Goal: Task Accomplishment & Management: Use online tool/utility

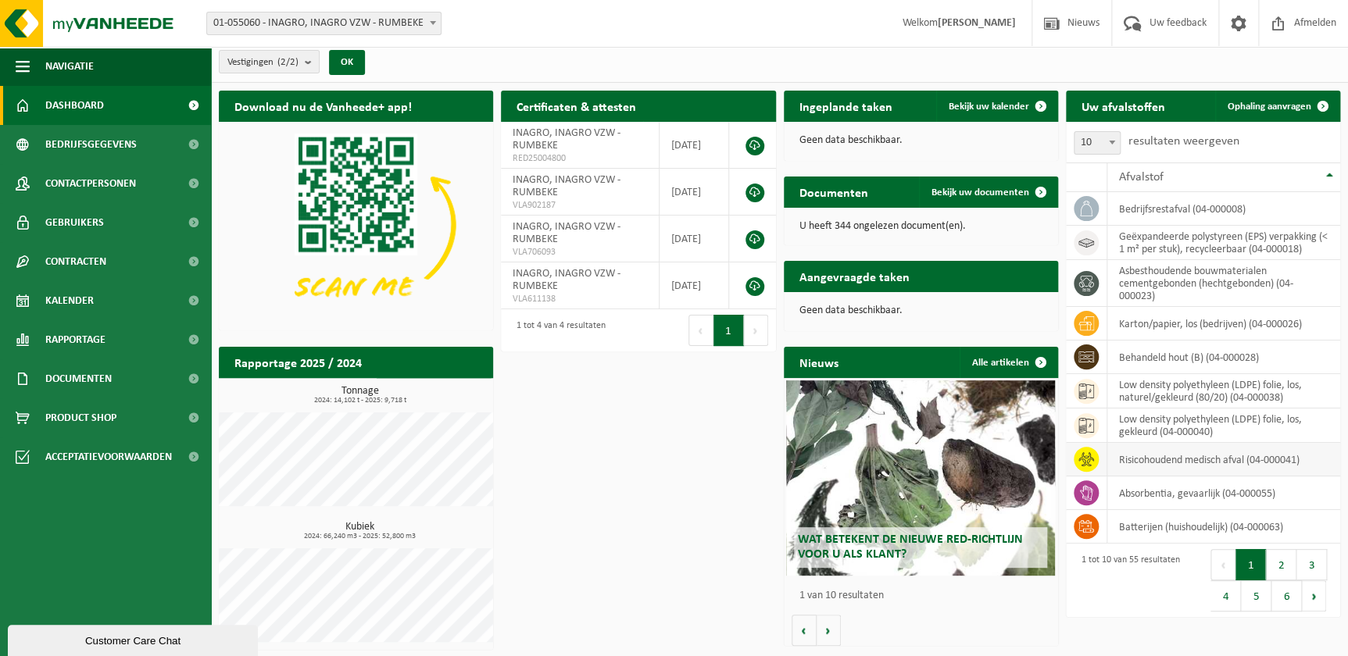
scroll to position [6, 0]
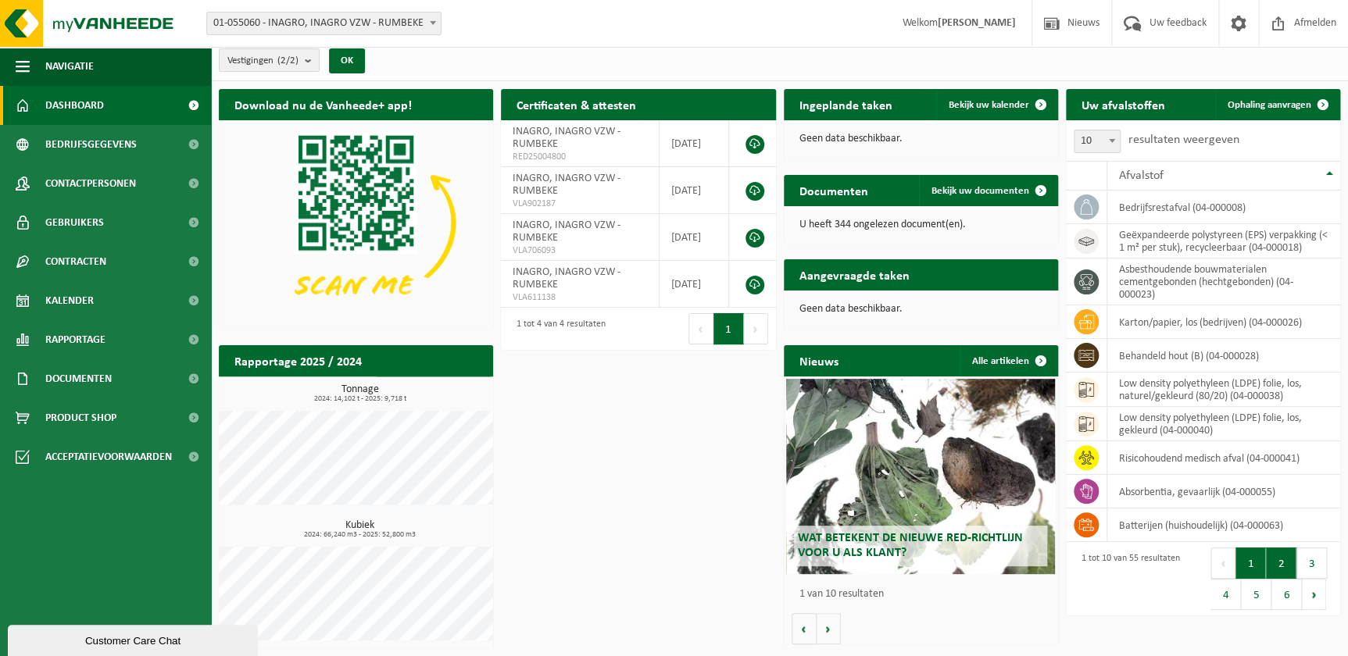
click at [1287, 557] on button "2" at bounding box center [1281, 563] width 30 height 31
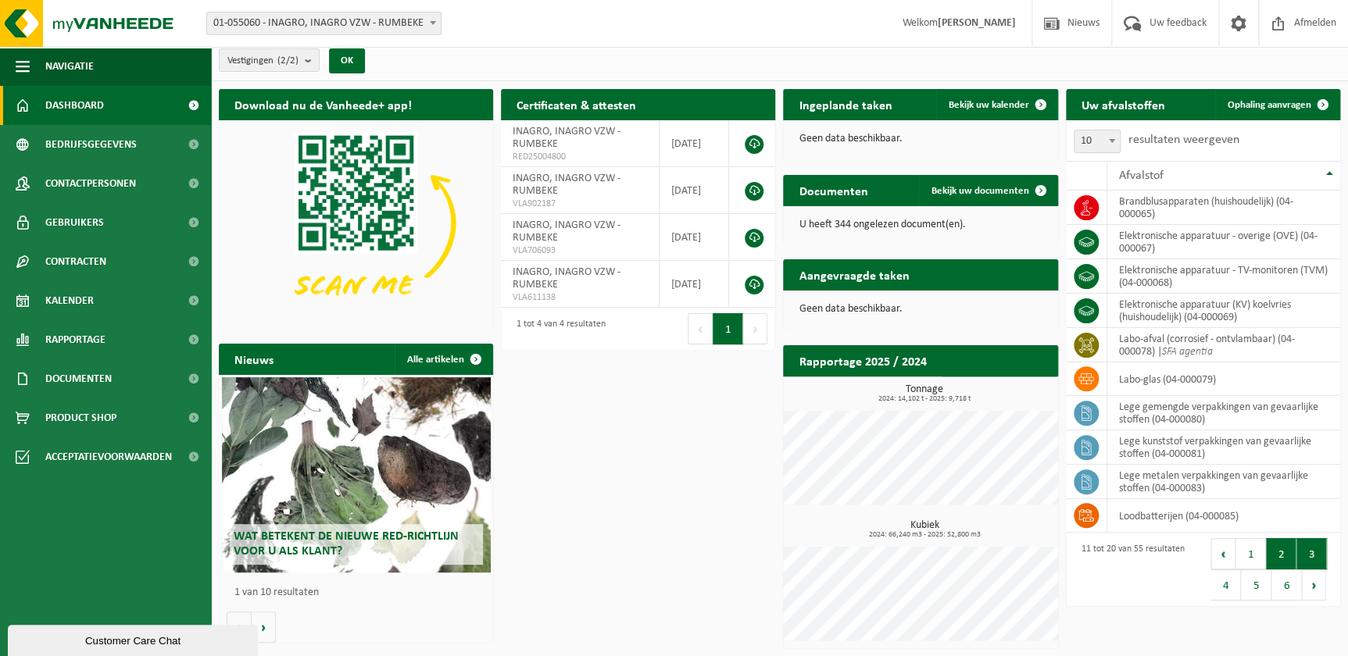
click at [1302, 547] on button "3" at bounding box center [1311, 553] width 30 height 31
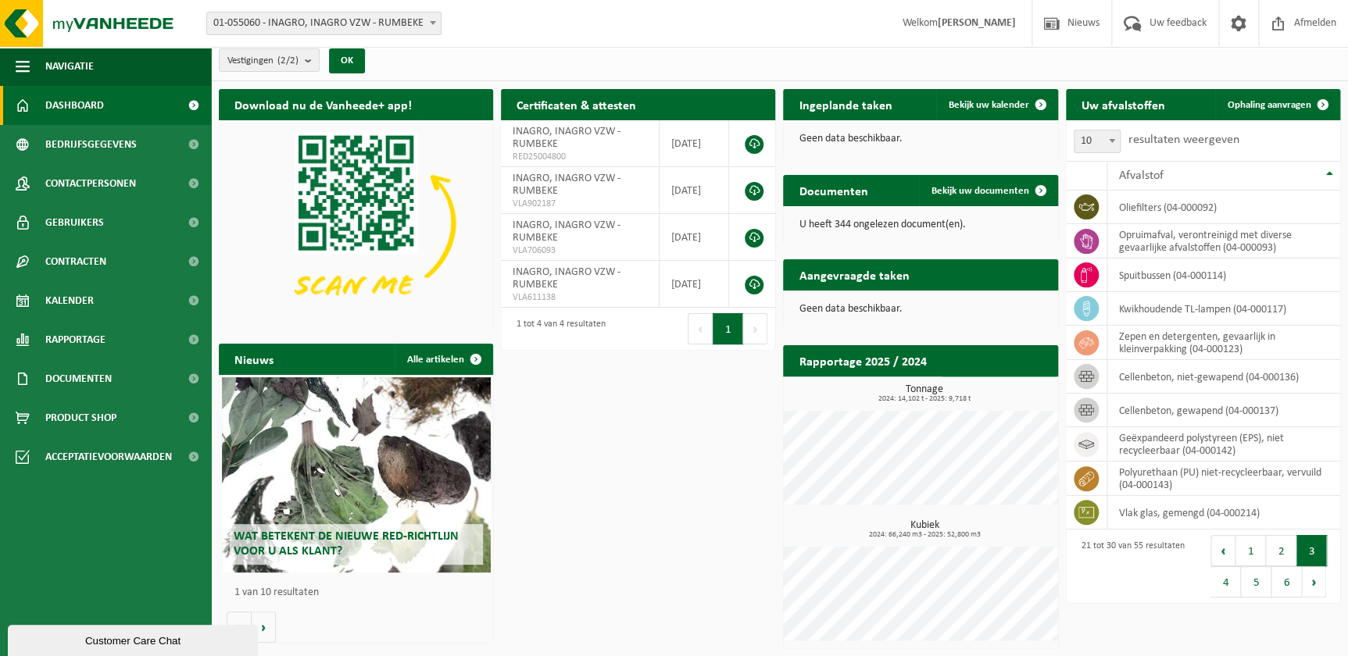
click at [1228, 581] on button "4" at bounding box center [1225, 581] width 30 height 31
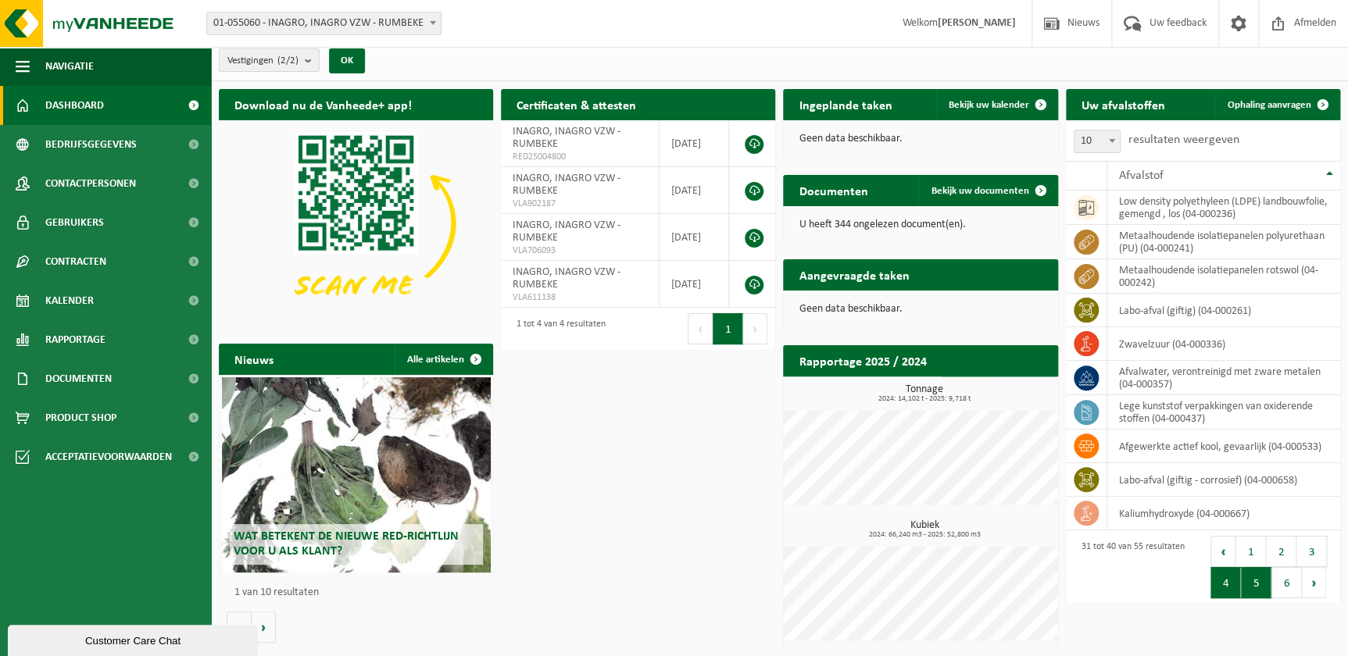
click at [1249, 585] on button "5" at bounding box center [1256, 582] width 30 height 31
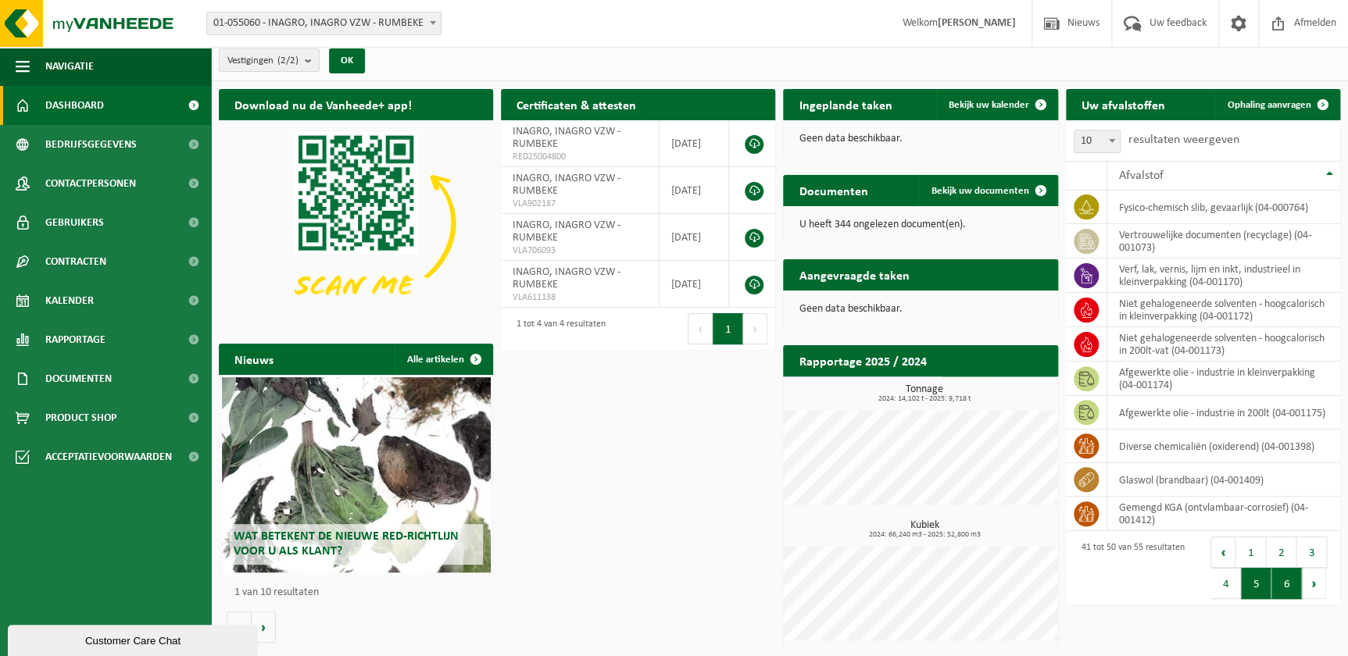
click at [1285, 588] on button "6" at bounding box center [1286, 583] width 30 height 31
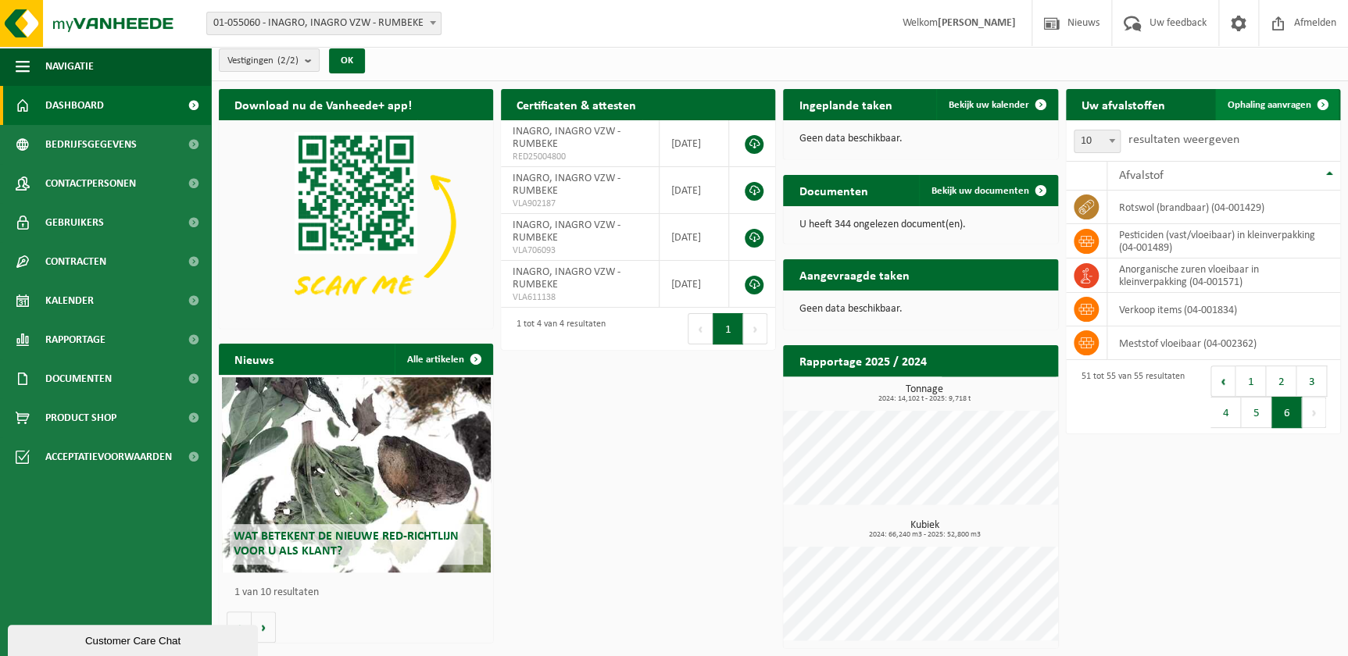
click at [1248, 102] on span "Ophaling aanvragen" at bounding box center [1269, 105] width 84 height 10
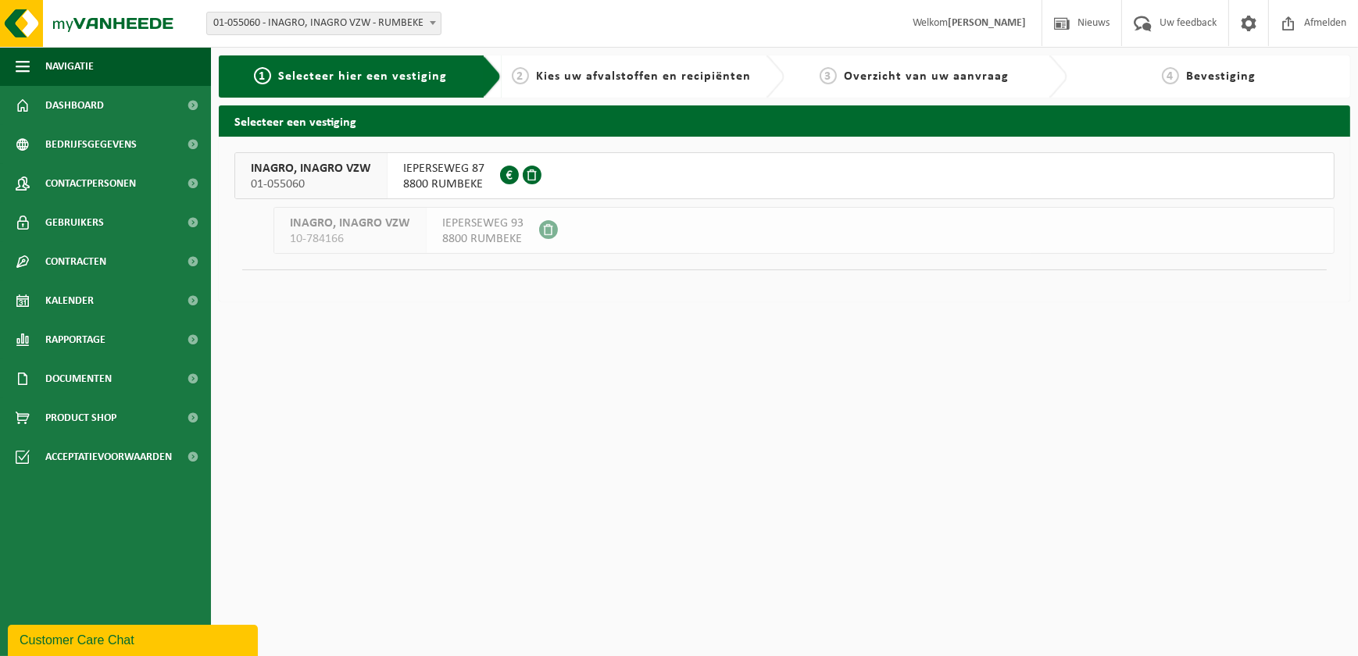
click at [559, 180] on button "INAGRO, INAGRO VZW 01-055060 IEPERSEWEG 87 8800 RUMBEKE 0417.474.241" at bounding box center [784, 175] width 1100 height 47
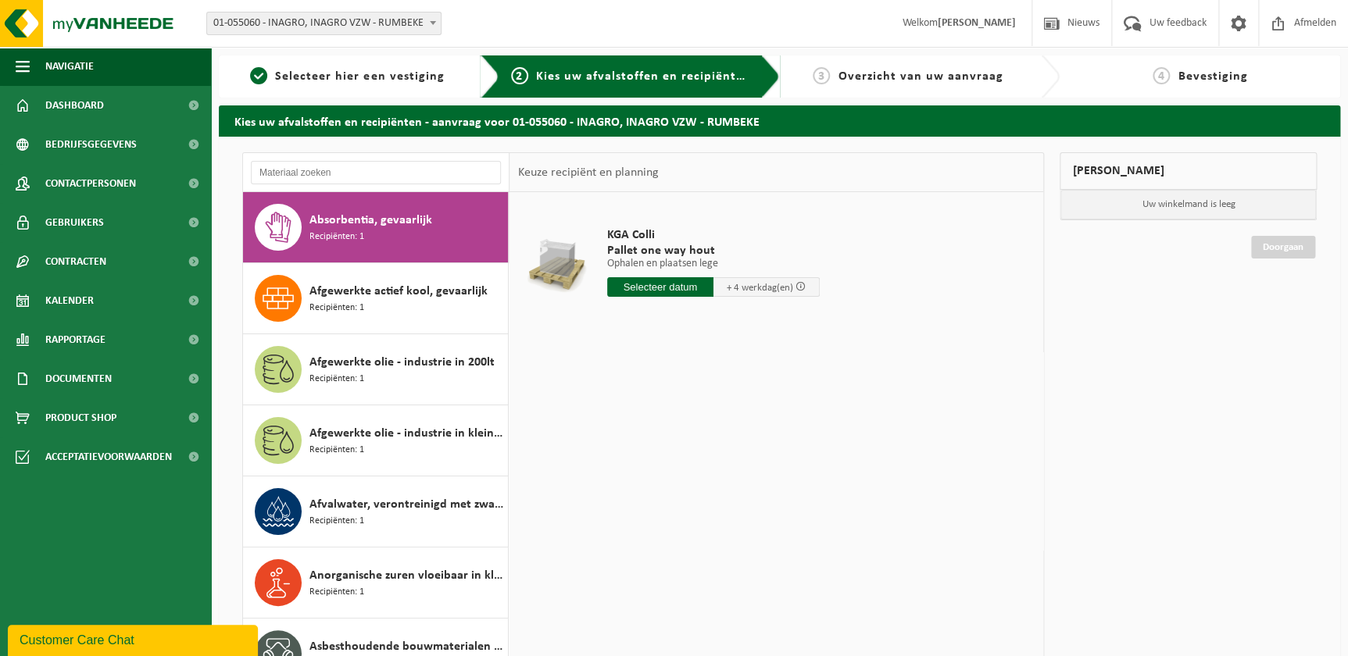
click at [382, 185] on div at bounding box center [376, 172] width 266 height 39
click at [390, 170] on input "text" at bounding box center [376, 172] width 250 height 23
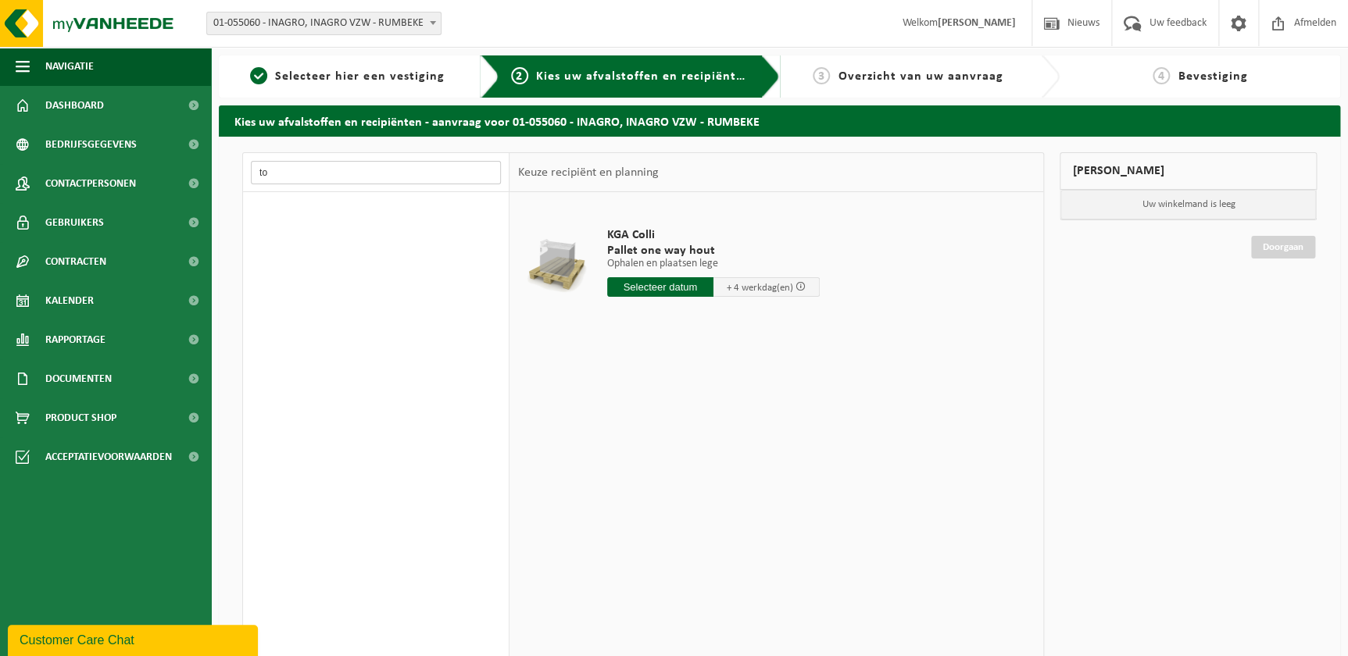
type input "t"
type input "c"
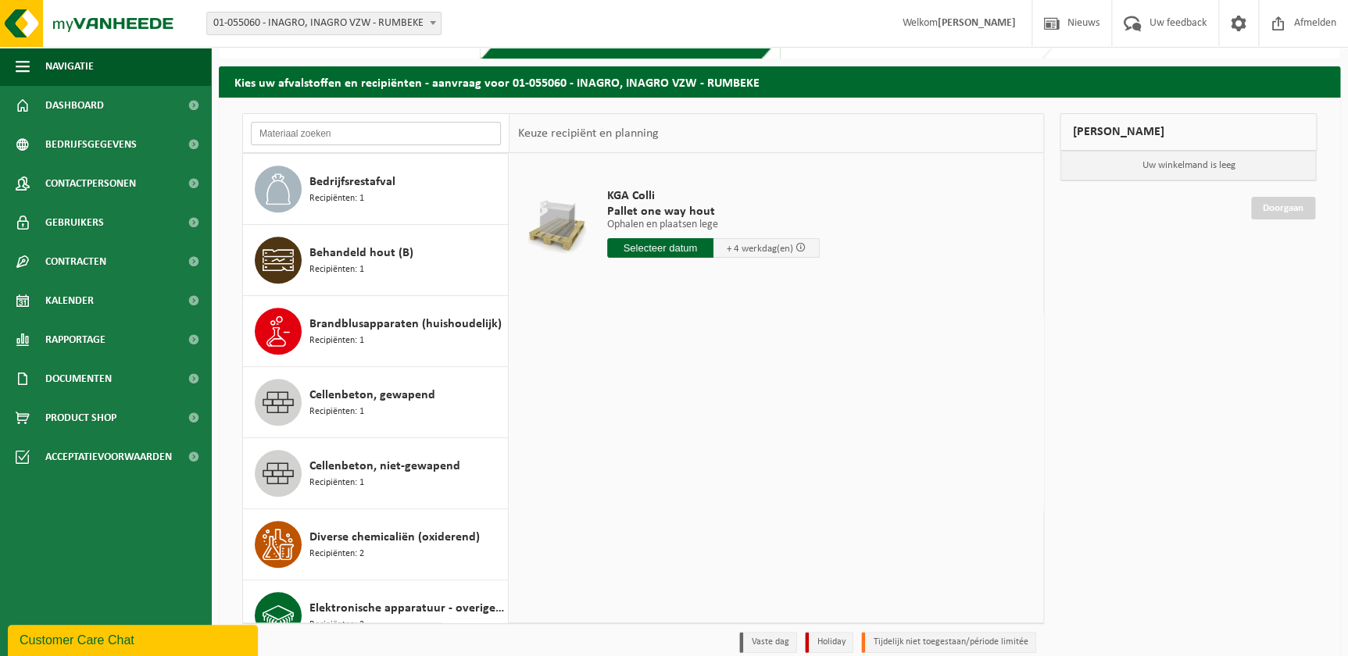
scroll to position [106, 0]
